Goal: Obtain resource: Download file/media

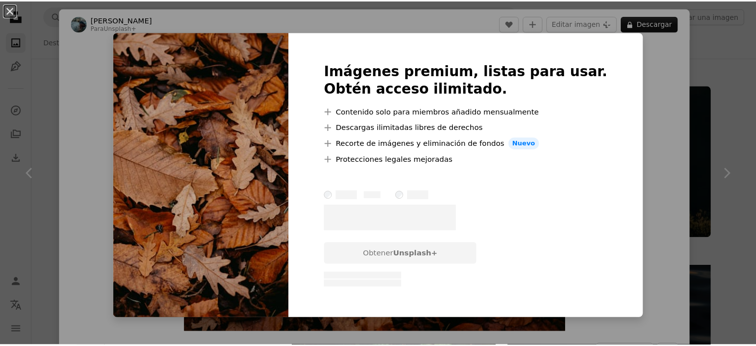
scroll to position [1889, 0]
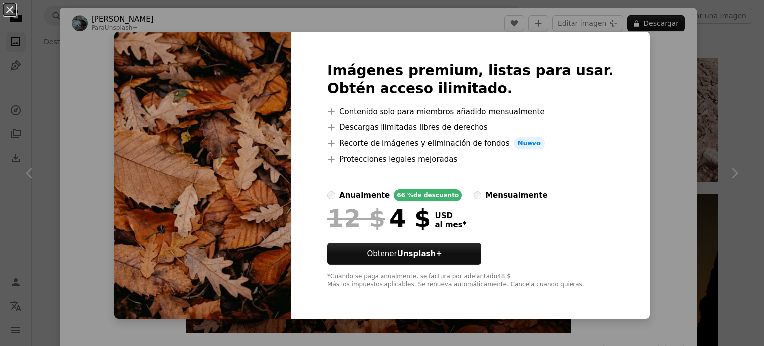
click at [619, 25] on div "An X shape Imágenes premium, listas para usar. Obtén acceso ilimitado. A plus s…" at bounding box center [382, 173] width 764 height 346
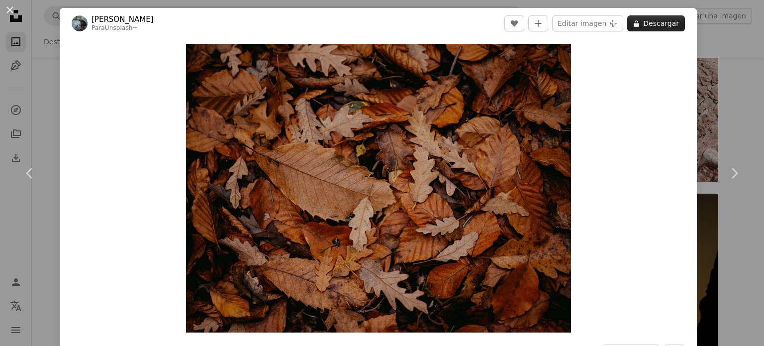
click at [642, 17] on button "A lock Descargar" at bounding box center [656, 23] width 58 height 16
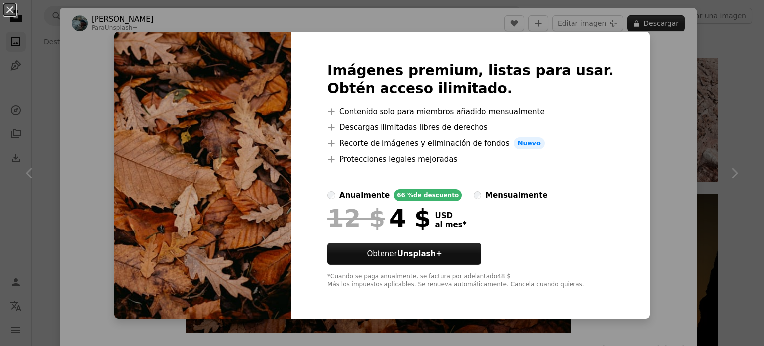
click at [643, 17] on div "An X shape Imágenes premium, listas para usar. Obtén acceso ilimitado. A plus s…" at bounding box center [382, 173] width 764 height 346
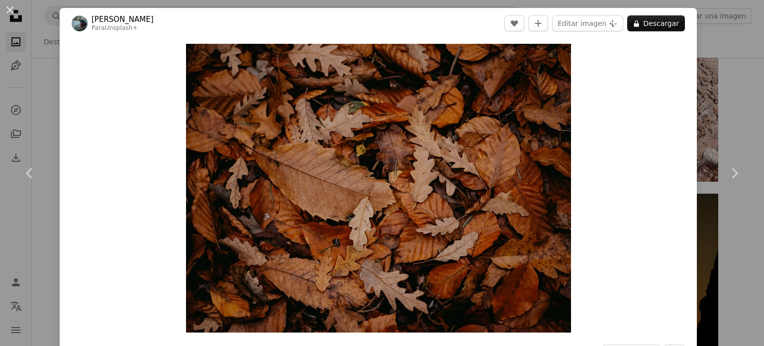
click at [690, 35] on div "An X shape Chevron left Chevron right [PERSON_NAME] Para Unsplash+ A heart A pl…" at bounding box center [382, 173] width 764 height 346
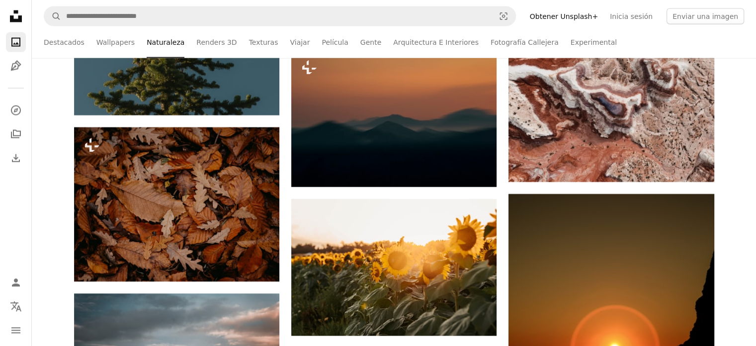
scroll to position [2138, 0]
